Goal: Task Accomplishment & Management: Use online tool/utility

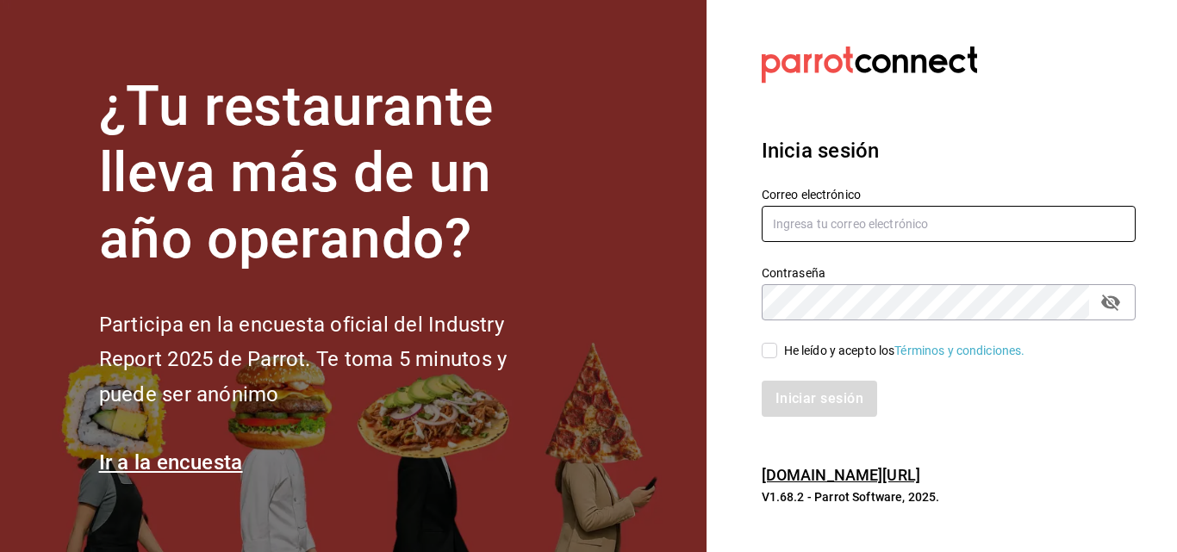
click at [854, 232] on input "text" at bounding box center [949, 224] width 374 height 36
click at [839, 227] on input "text" at bounding box center [949, 224] width 374 height 36
type input "[EMAIL_ADDRESS][DOMAIN_NAME]"
click at [774, 350] on input "He leído y acepto los Términos y condiciones." at bounding box center [770, 351] width 16 height 16
checkbox input "true"
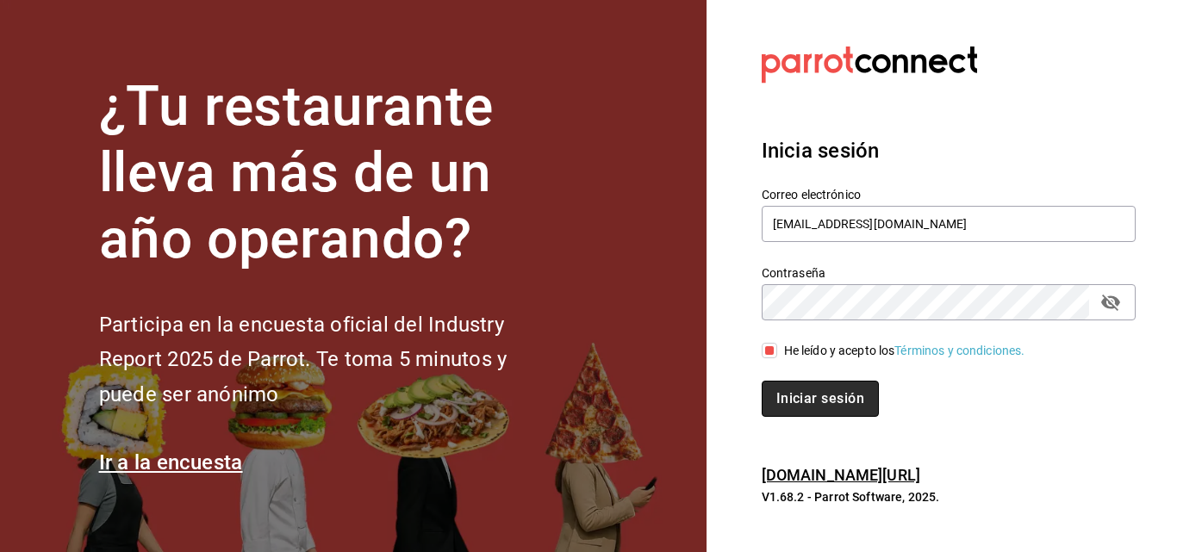
click at [815, 401] on button "Iniciar sesión" at bounding box center [820, 399] width 117 height 36
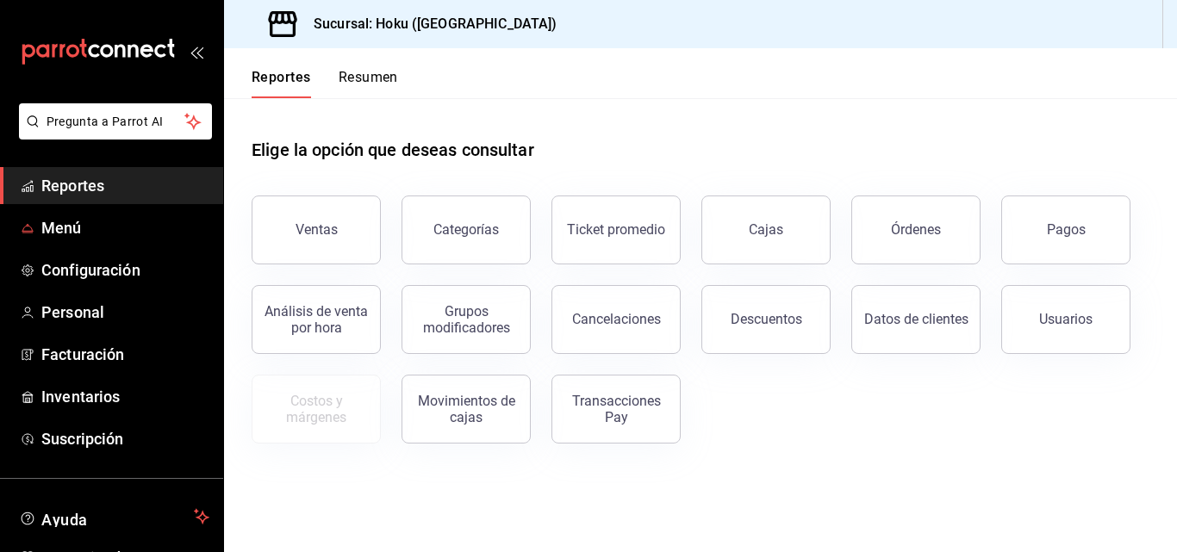
click at [97, 192] on span "Reportes" at bounding box center [125, 185] width 168 height 23
click at [333, 234] on div "Ventas" at bounding box center [317, 230] width 42 height 16
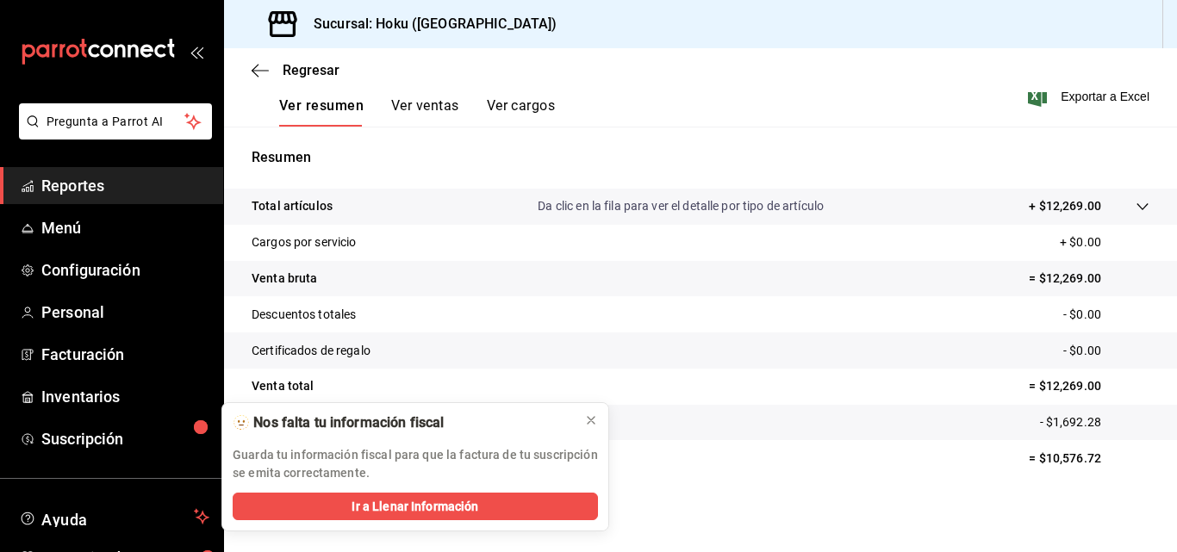
scroll to position [101, 0]
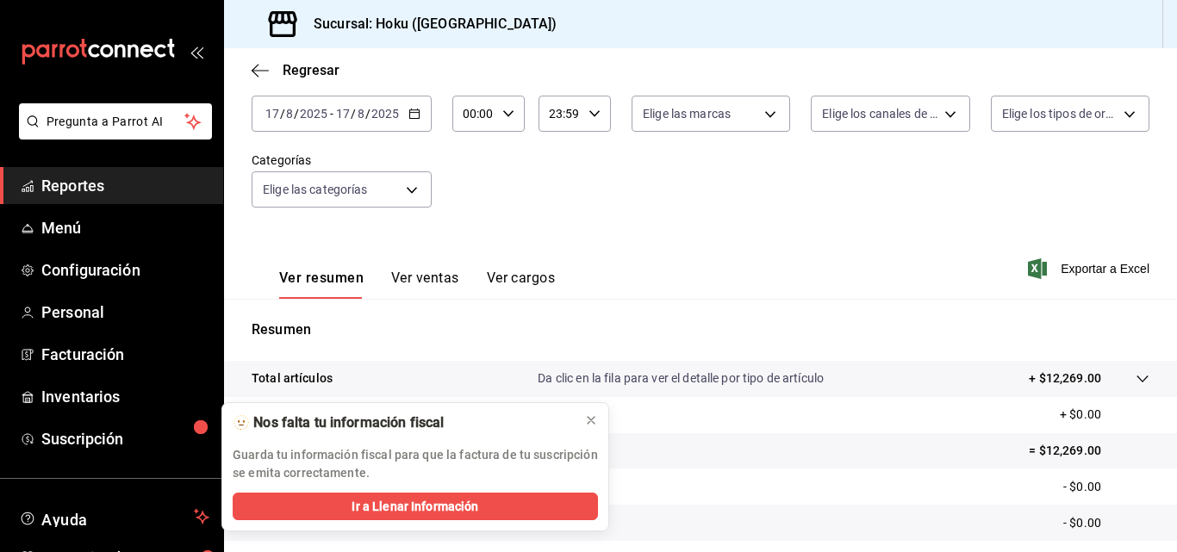
click at [280, 112] on span "/" at bounding box center [282, 114] width 5 height 14
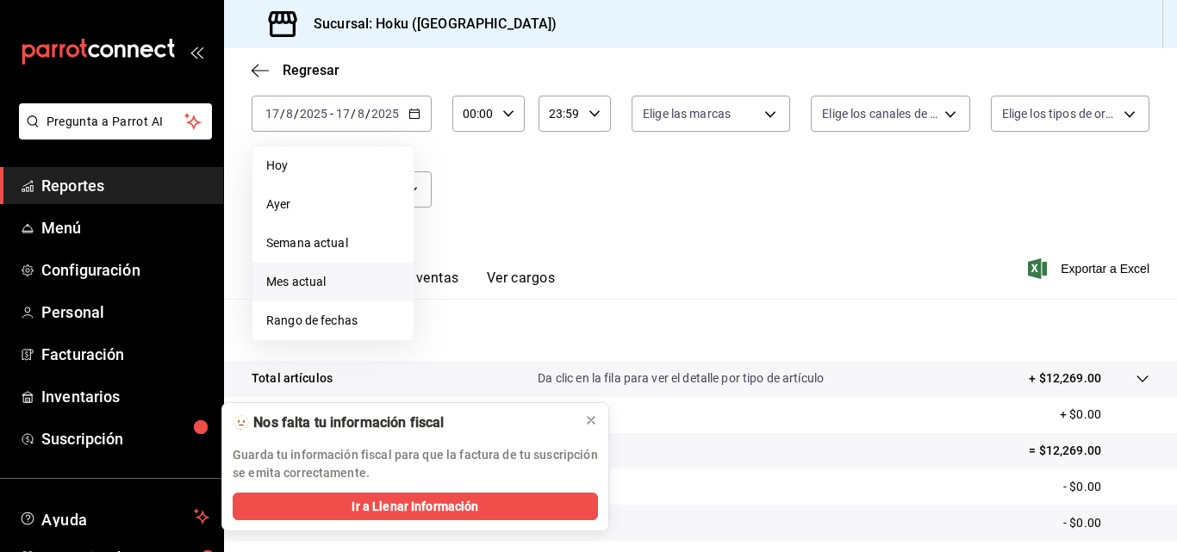
click at [314, 283] on span "Mes actual" at bounding box center [333, 282] width 134 height 18
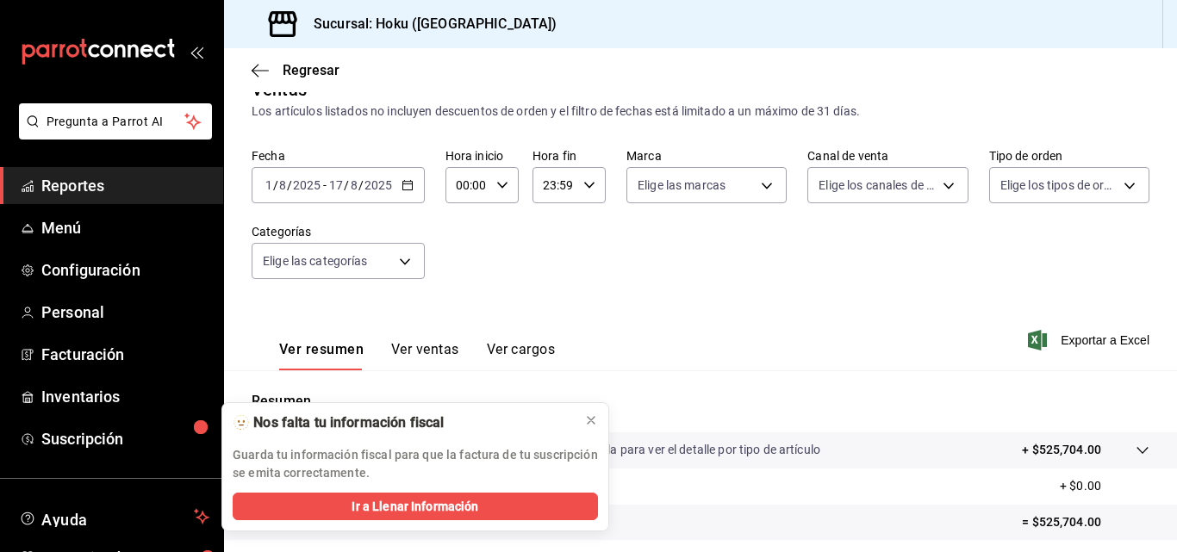
scroll to position [15, 0]
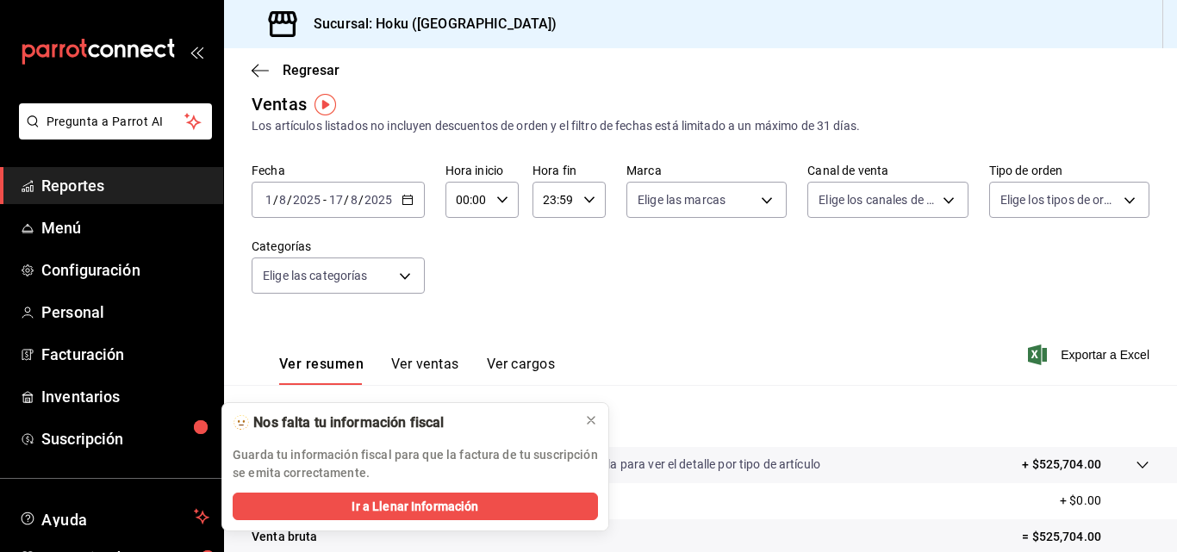
click at [323, 189] on div "[DATE] [DATE] - [DATE] [DATE]" at bounding box center [338, 200] width 173 height 36
click at [382, 205] on input "2025" at bounding box center [378, 200] width 29 height 14
click at [258, 203] on div "[DATE] [DATE] - [DATE] [DATE]" at bounding box center [338, 200] width 173 height 36
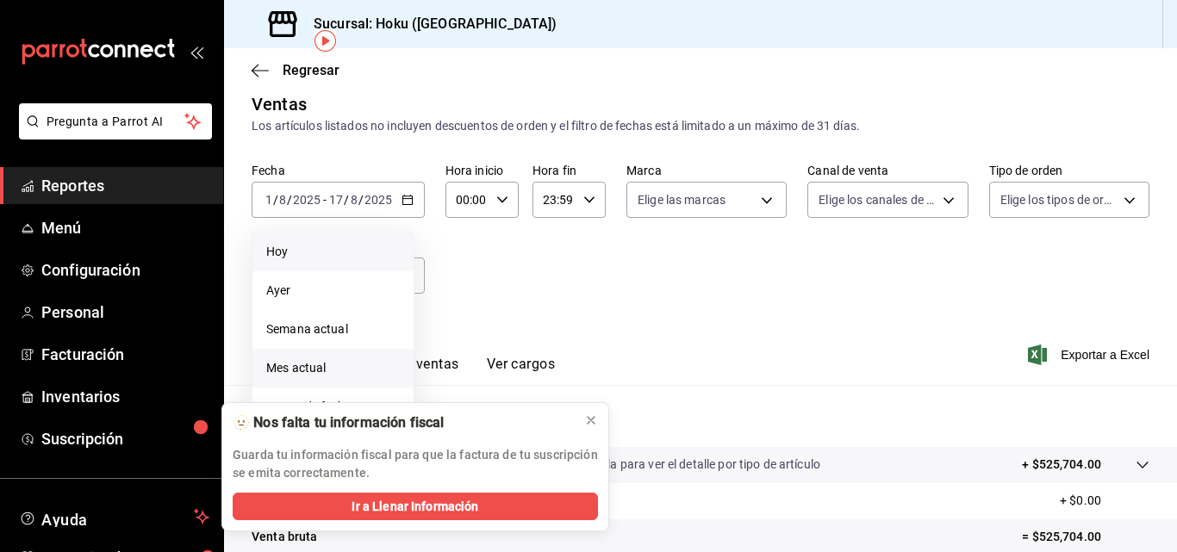
scroll to position [101, 0]
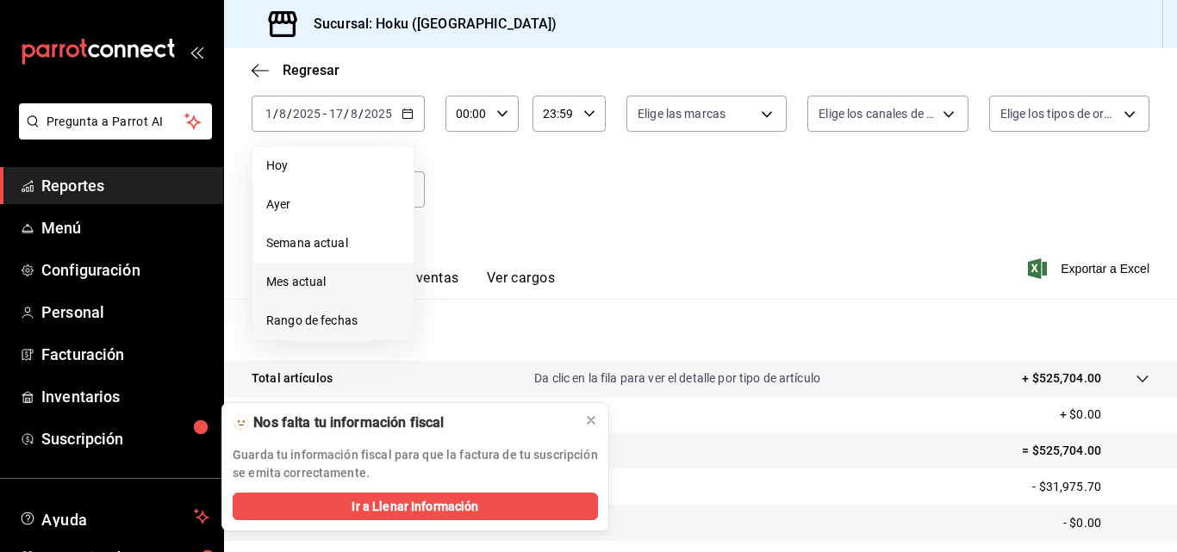
click at [311, 321] on span "Rango de fechas" at bounding box center [333, 321] width 134 height 18
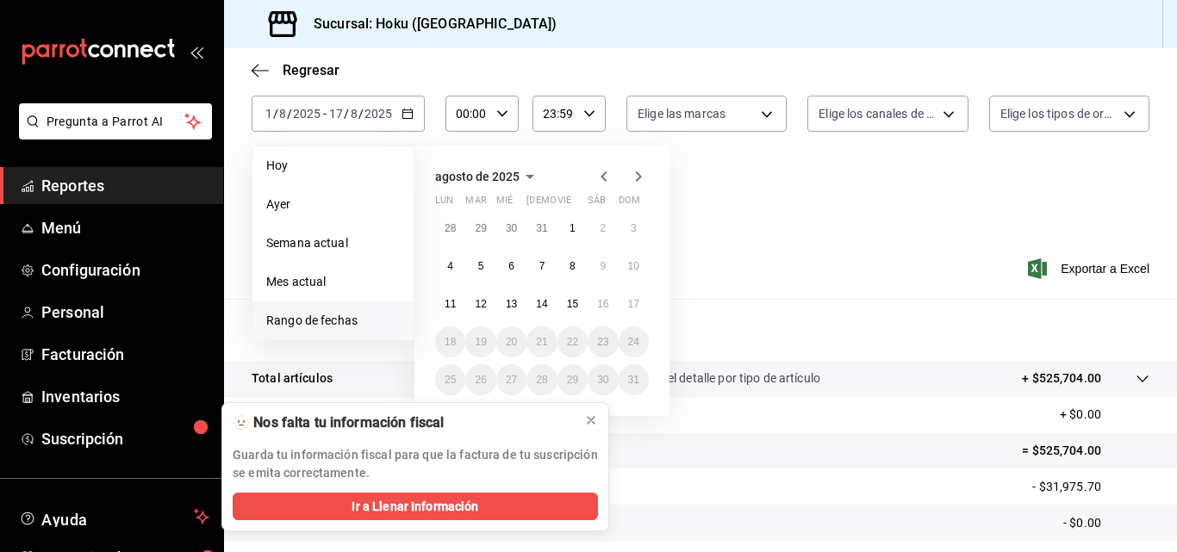
click at [600, 177] on icon "button" at bounding box center [604, 176] width 21 height 21
click at [482, 226] on abbr "1" at bounding box center [481, 228] width 6 height 12
click at [540, 378] on abbr "31" at bounding box center [541, 380] width 11 height 12
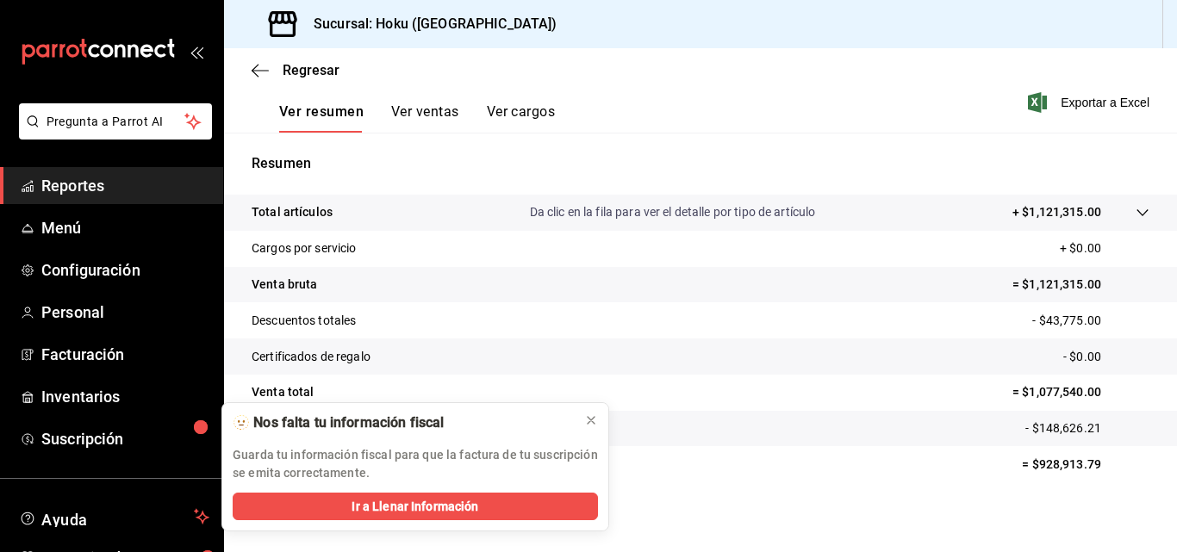
scroll to position [273, 0]
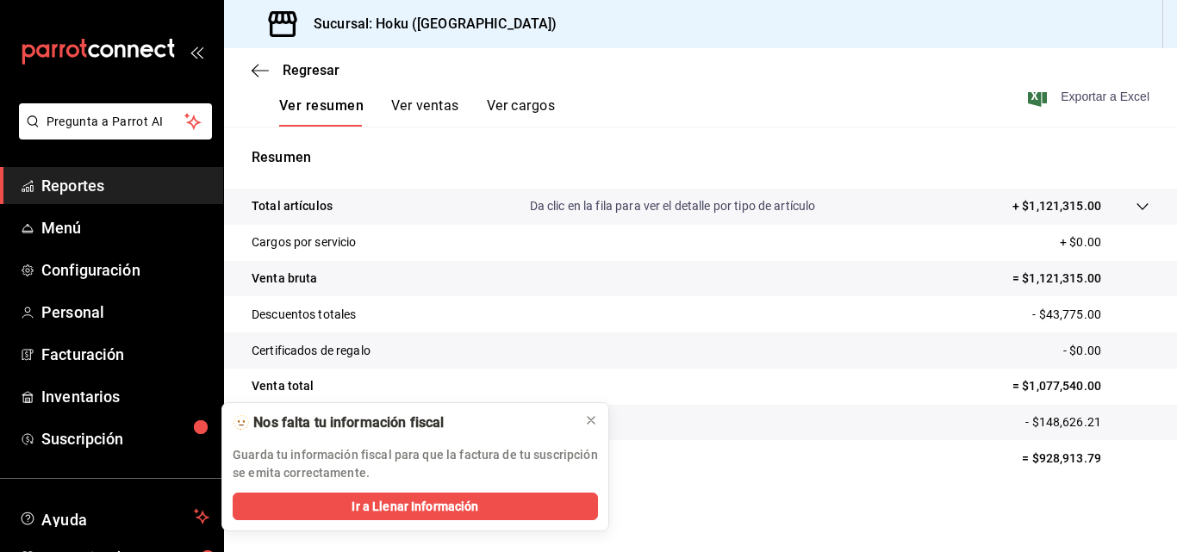
click at [1075, 97] on span "Exportar a Excel" at bounding box center [1091, 96] width 118 height 21
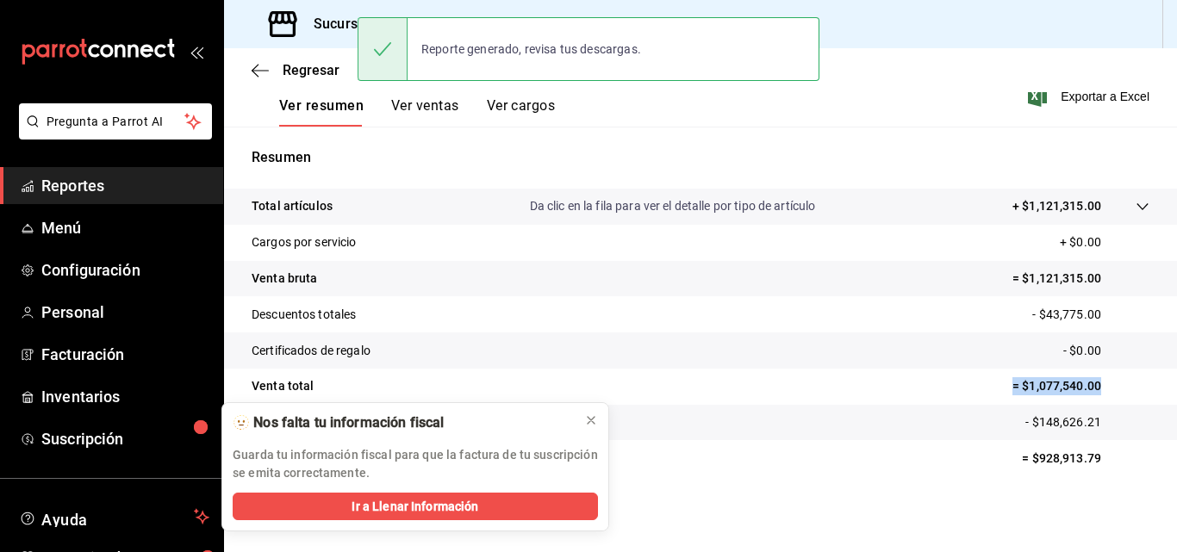
drag, startPoint x: 990, startPoint y: 384, endPoint x: 1120, endPoint y: 384, distance: 130.2
click at [1120, 384] on tr "Venta total = $1,077,540.00" at bounding box center [700, 387] width 953 height 36
